Goal: Navigation & Orientation: Find specific page/section

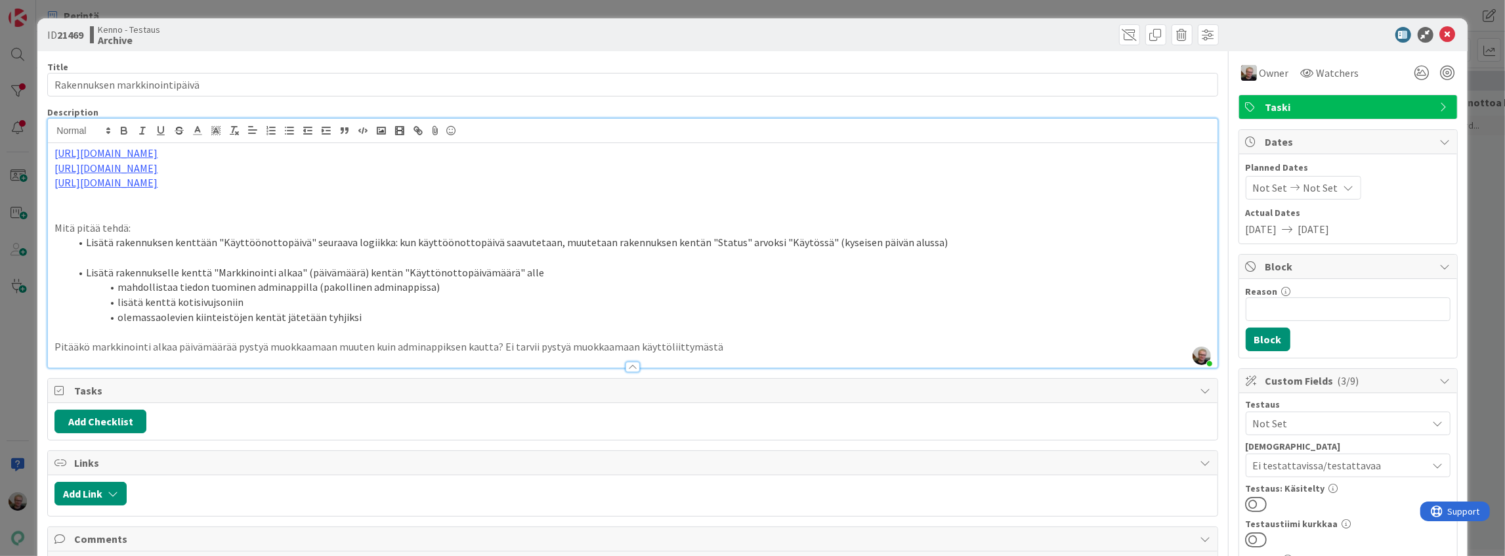
scroll to position [350, 0]
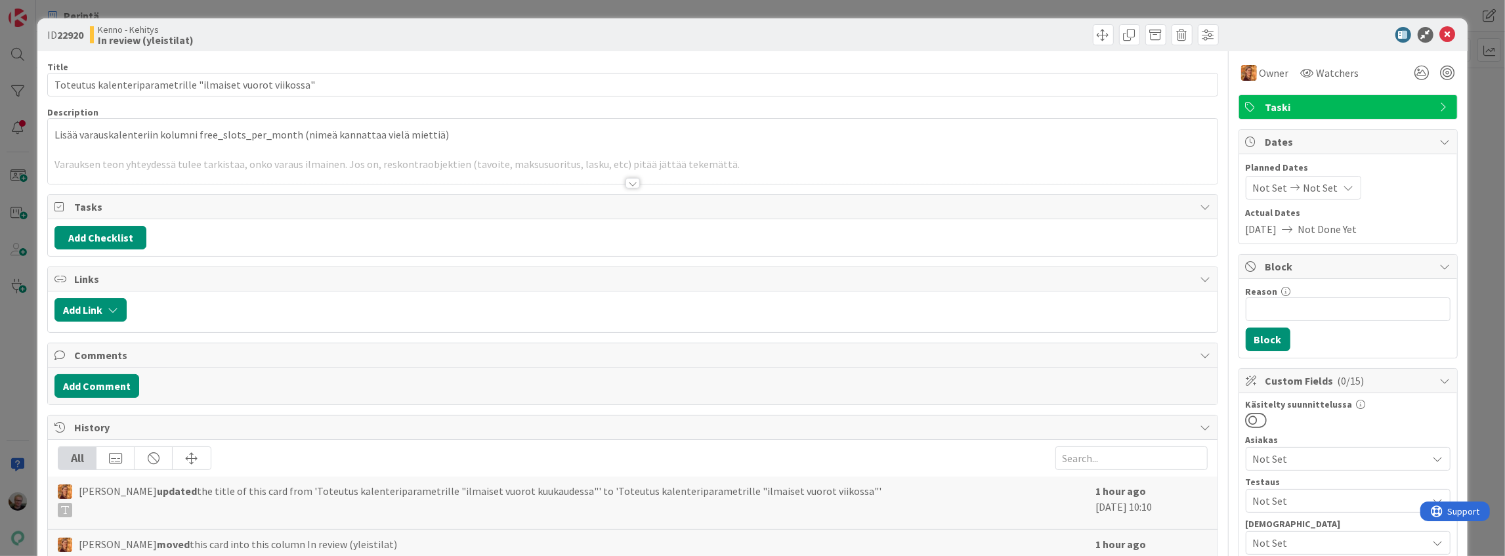
click at [388, 167] on div at bounding box center [632, 166] width 1169 height 33
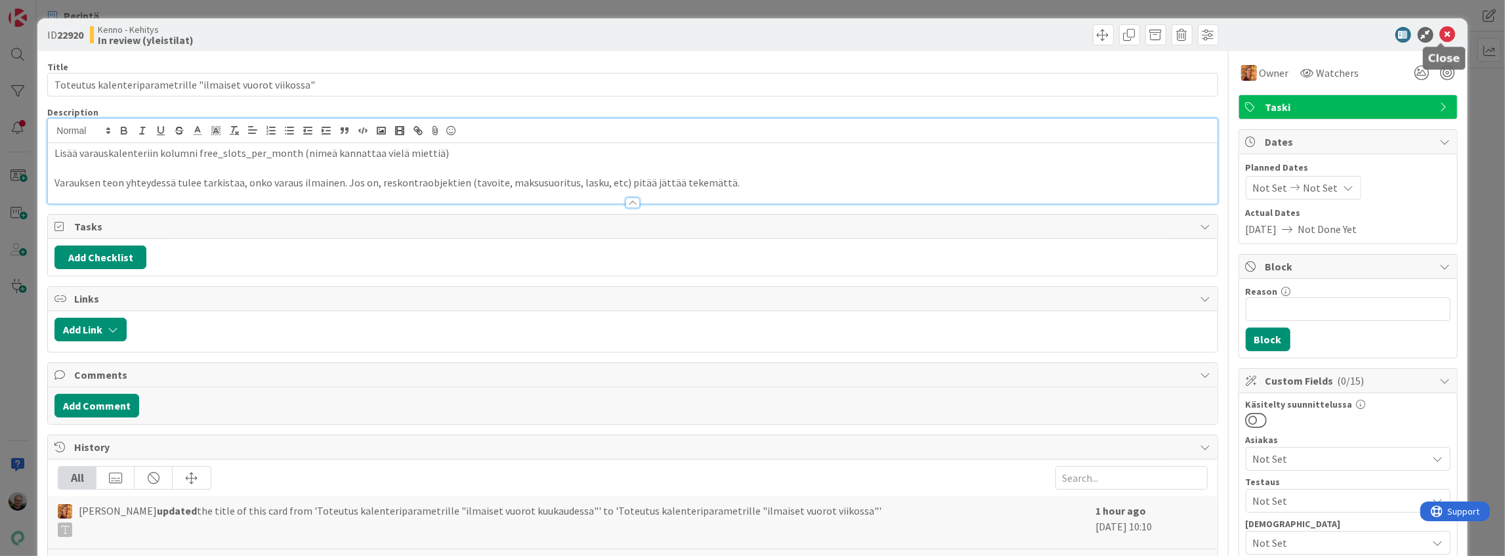
click at [1440, 35] on icon at bounding box center [1448, 35] width 16 height 16
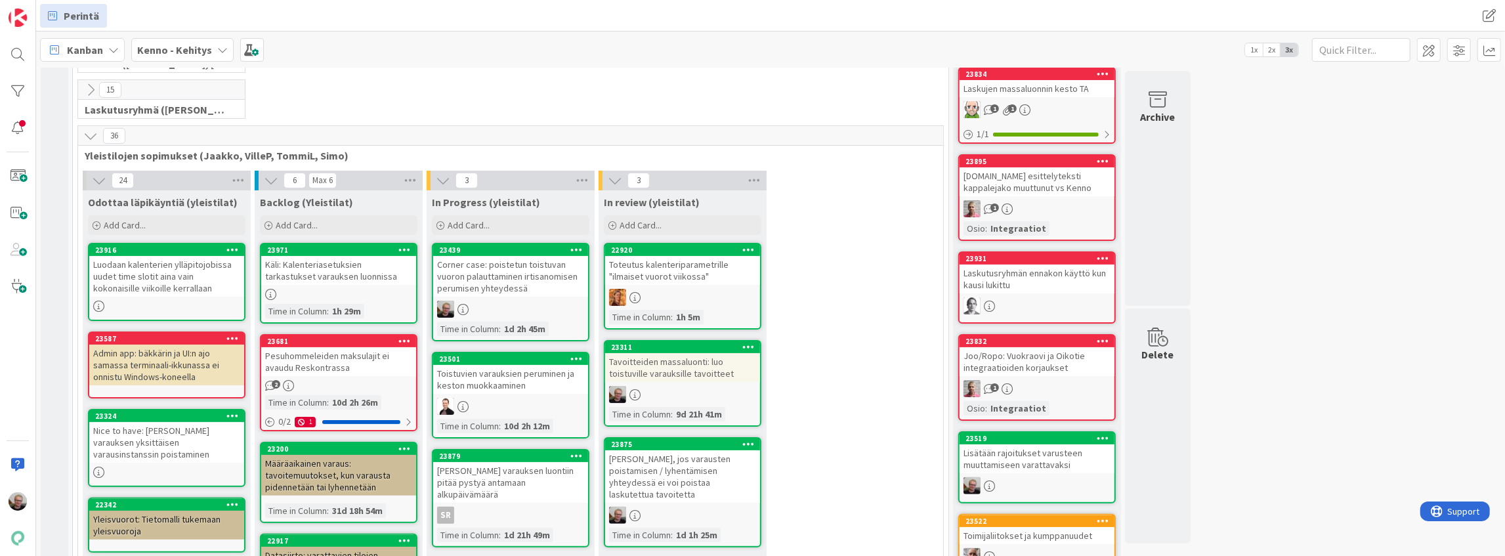
click at [665, 260] on div "Toteutus kalenteriparametrille "ilmaiset vuorot viikossa"" at bounding box center [682, 270] width 155 height 29
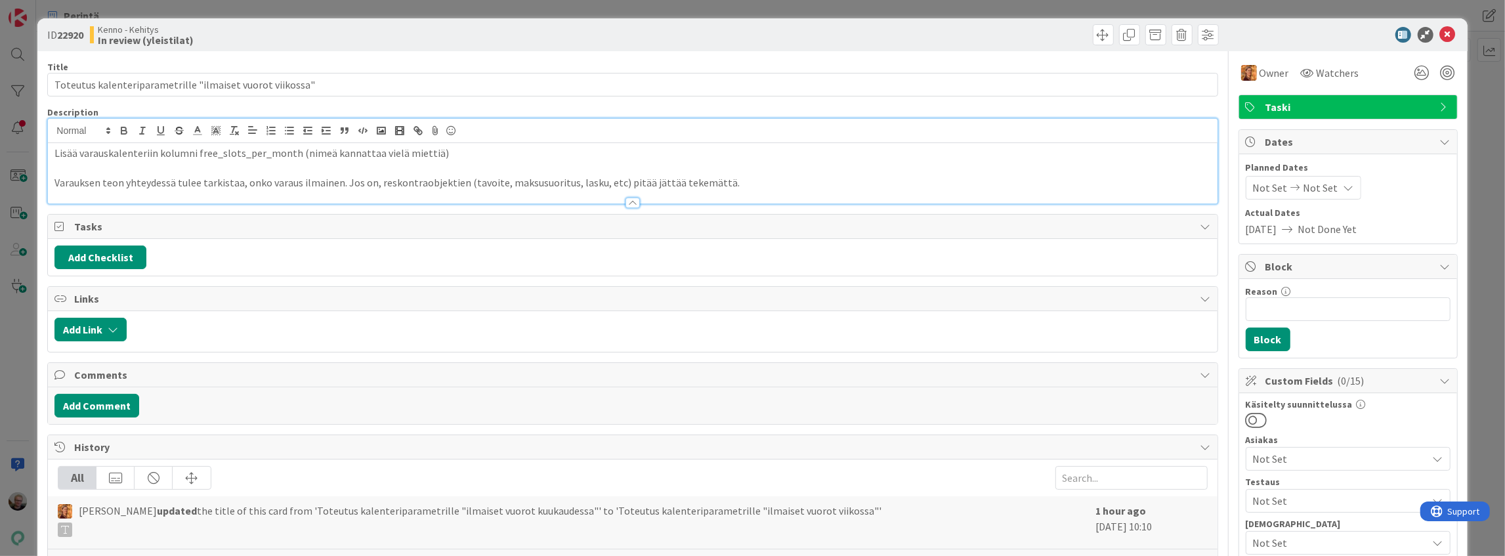
click at [690, 143] on div "Lisää varauskalenteriin kolumni free_slots_per_month (nimeä kannattaa vielä mie…" at bounding box center [632, 173] width 1169 height 60
click at [1440, 34] on icon at bounding box center [1448, 35] width 16 height 16
